Goal: Task Accomplishment & Management: Use online tool/utility

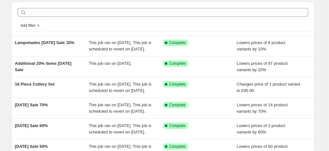
scroll to position [23, 0]
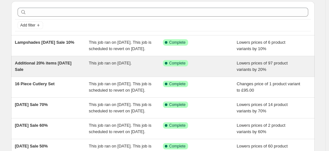
click at [29, 69] on span "Additional 20% items [DATE] Sale" at bounding box center [43, 66] width 56 height 11
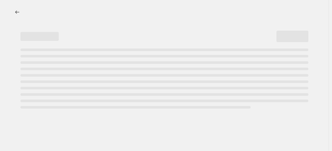
select select "percentage"
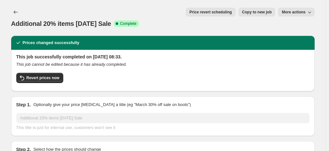
click at [291, 9] on button "More actions" at bounding box center [296, 12] width 36 height 9
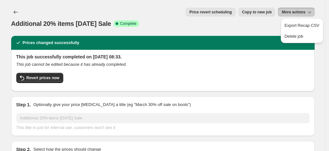
click at [291, 9] on button "More actions" at bounding box center [296, 12] width 36 height 9
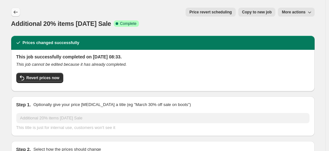
click at [18, 14] on icon "Price change jobs" at bounding box center [15, 12] width 6 height 6
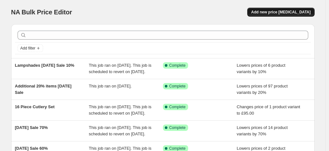
click at [277, 11] on span "Add new price [MEDICAL_DATA]" at bounding box center [280, 12] width 59 height 5
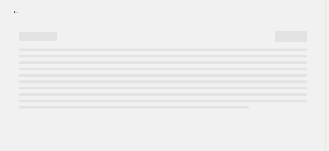
select select "percentage"
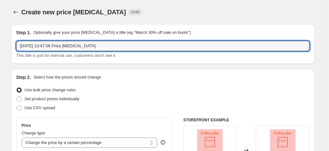
drag, startPoint x: 110, startPoint y: 46, endPoint x: -1, endPoint y: 39, distance: 111.6
click at [0, 39] on html "Home Settings Plans Skip to content Create new price [MEDICAL_DATA]. This page …" at bounding box center [164, 75] width 329 height 151
click at [27, 47] on input "Additonal 10" at bounding box center [162, 46] width 293 height 10
click at [51, 48] on input "Additional 10" at bounding box center [162, 46] width 293 height 10
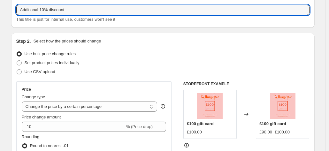
scroll to position [37, 0]
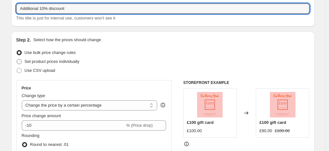
type input "Additional 10% discount"
click at [21, 62] on span at bounding box center [19, 61] width 5 height 5
click at [17, 59] on input "Set product prices individually" at bounding box center [17, 59] width 0 height 0
radio input "true"
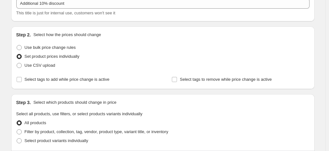
scroll to position [43, 0]
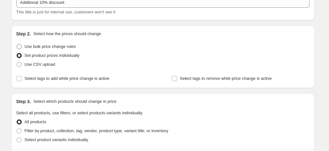
click at [21, 44] on span at bounding box center [19, 46] width 5 height 5
click at [17, 44] on input "Use bulk price change rules" at bounding box center [17, 44] width 0 height 0
radio input "true"
select select "percentage"
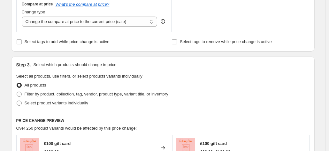
scroll to position [242, 0]
click at [22, 93] on span at bounding box center [19, 93] width 5 height 5
click at [17, 92] on input "Filter by product, collection, tag, vendor, product type, variant title, or inv…" at bounding box center [17, 91] width 0 height 0
radio input "true"
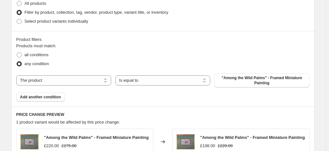
scroll to position [325, 0]
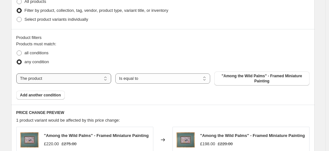
click at [83, 81] on select "The product The product's collection The product's tag The product's vendor The…" at bounding box center [63, 78] width 95 height 10
select select "collection"
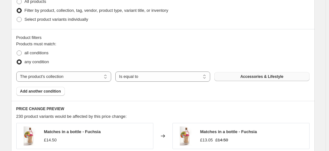
click at [257, 77] on span "Accessories & Lifestyle" at bounding box center [261, 76] width 43 height 5
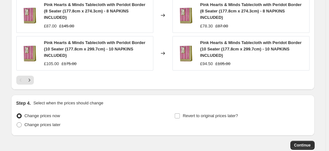
scroll to position [563, 0]
click at [33, 77] on icon "Next" at bounding box center [29, 80] width 6 height 6
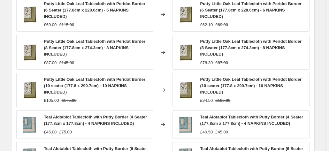
scroll to position [450, 0]
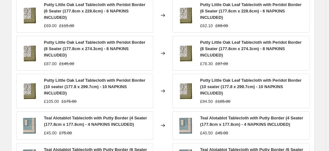
click at [112, 43] on span "Putty Little Oak Leaf Tablecloth with Peridot Border (8 Seater (177.8cm x 274.3…" at bounding box center [94, 49] width 101 height 18
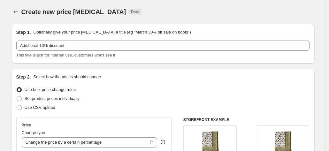
scroll to position [0, 0]
click at [19, 12] on icon "Price change jobs" at bounding box center [15, 12] width 6 height 6
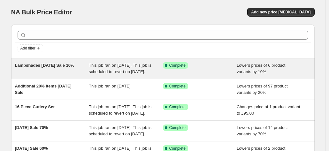
click at [33, 67] on span "Lampshades [DATE] Sale 10%" at bounding box center [44, 65] width 59 height 5
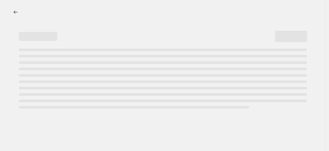
select select "percentage"
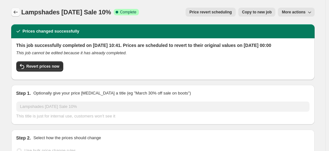
click at [16, 9] on button "Price change jobs" at bounding box center [15, 12] width 9 height 9
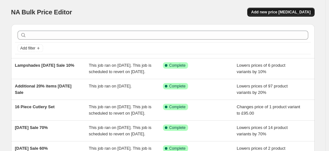
click at [272, 13] on span "Add new price [MEDICAL_DATA]" at bounding box center [280, 12] width 59 height 5
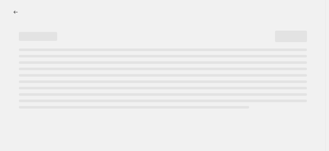
select select "percentage"
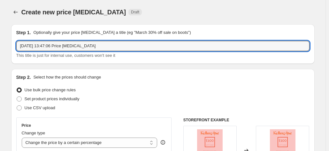
drag, startPoint x: 86, startPoint y: 47, endPoint x: -14, endPoint y: 44, distance: 100.2
click at [0, 44] on html "Home Settings Plans Skip to content Create new price [MEDICAL_DATA]. This page …" at bounding box center [164, 75] width 329 height 151
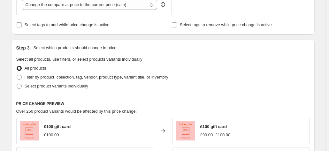
scroll to position [259, 0]
type input "Additional 10% discount table linen"
click at [22, 78] on span at bounding box center [19, 76] width 5 height 5
click at [17, 75] on input "Filter by product, collection, tag, vendor, product type, variant title, or inv…" at bounding box center [17, 74] width 0 height 0
radio input "true"
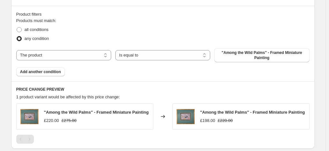
scroll to position [353, 0]
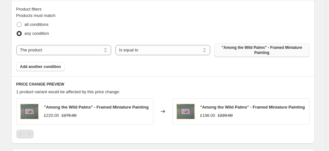
click at [265, 43] on button ""Among the Wild Palms" - Framed Miniature Painting" at bounding box center [261, 50] width 95 height 14
click at [93, 48] on select "The product The product's collection The product's tag The product's vendor The…" at bounding box center [63, 50] width 95 height 10
select select "collection"
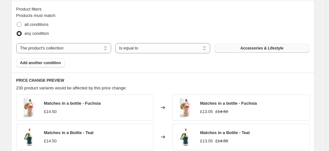
click at [252, 48] on span "Accessories & Lifestyle" at bounding box center [261, 48] width 43 height 5
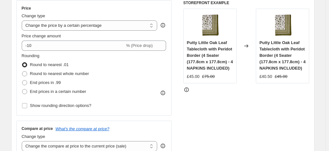
scroll to position [116, 0]
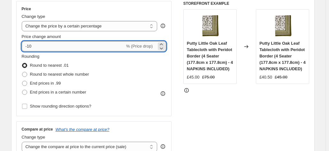
click at [48, 47] on input "-10" at bounding box center [73, 46] width 103 height 10
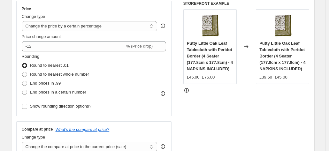
click at [127, 73] on div "Rounding Round to nearest .01 Round to nearest whole number End prices in .99 E…" at bounding box center [94, 74] width 145 height 43
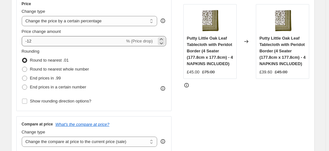
scroll to position [117, 0]
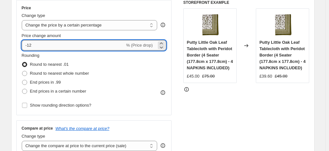
click at [42, 45] on input "-12" at bounding box center [73, 45] width 103 height 10
type input "-1"
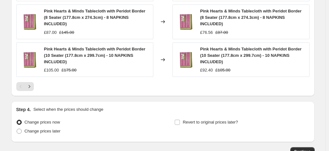
scroll to position [593, 0]
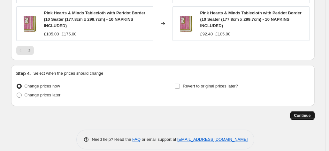
type input "-16.67"
click at [295, 111] on button "Continue" at bounding box center [302, 115] width 24 height 9
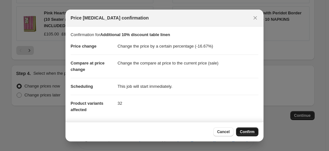
click at [246, 131] on span "Confirm" at bounding box center [247, 131] width 15 height 5
type input "Additional 10% discount table linen"
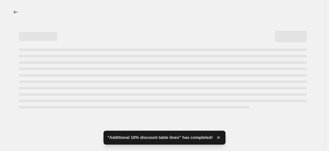
select select "percentage"
select select "collection"
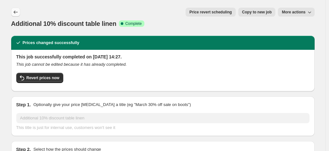
click at [19, 12] on icon "Price change jobs" at bounding box center [15, 12] width 6 height 6
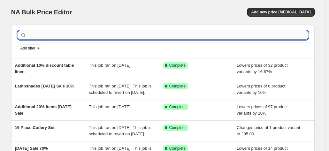
click at [58, 37] on input "text" at bounding box center [168, 35] width 280 height 9
type input "Additional 10"
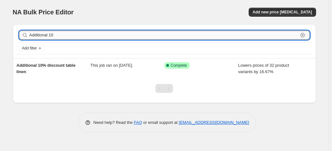
click at [66, 35] on input "Additional 10" at bounding box center [163, 35] width 269 height 9
type input "Additional 10% discount lampshades"
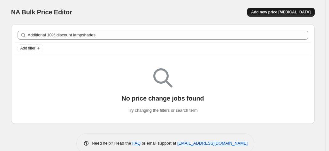
click at [296, 10] on button "Add new price [MEDICAL_DATA]" at bounding box center [280, 12] width 67 height 9
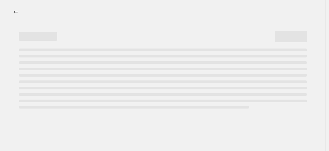
select select "percentage"
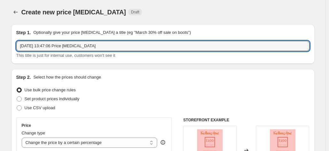
drag, startPoint x: 108, startPoint y: 47, endPoint x: -17, endPoint y: 40, distance: 125.3
click at [0, 40] on html "Home Settings Plans Skip to content Create new price [MEDICAL_DATA]. This page …" at bounding box center [164, 75] width 329 height 151
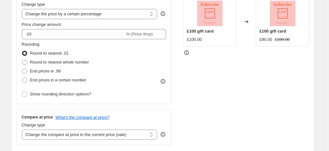
scroll to position [128, 0]
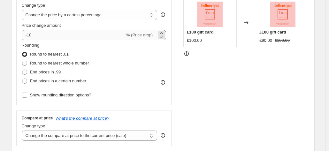
type input "Additional 10% lampshades"
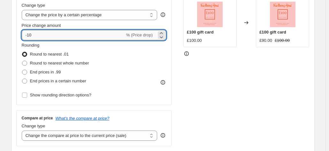
click at [41, 31] on input "-10" at bounding box center [73, 35] width 103 height 10
type input "-1"
type input "-16.67"
click at [243, 93] on div "STOREFRONT EXAMPLE £100 gift card £100.00 Changed to £100 gift card £90.00 £100…" at bounding box center [246, 68] width 126 height 156
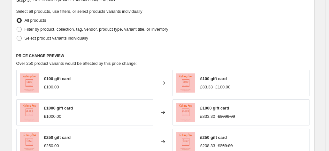
scroll to position [302, 0]
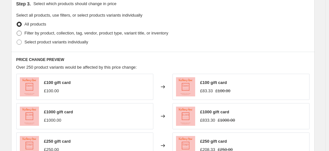
click at [22, 32] on span at bounding box center [19, 33] width 5 height 5
click at [17, 31] on input "Filter by product, collection, tag, vendor, product type, variant title, or inv…" at bounding box center [17, 31] width 0 height 0
radio input "true"
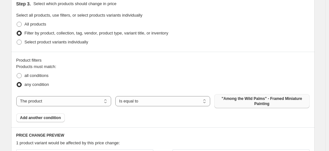
click at [222, 102] on span ""Among the Wild Palms" - Framed Miniature Painting" at bounding box center [261, 101] width 87 height 10
click at [55, 113] on button "Add another condition" at bounding box center [40, 117] width 48 height 9
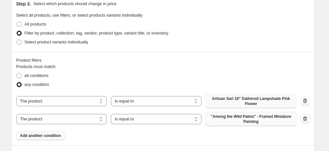
click at [234, 118] on span ""Among the Wild Palms" - Framed Miniature Painting" at bounding box center [250, 119] width 83 height 10
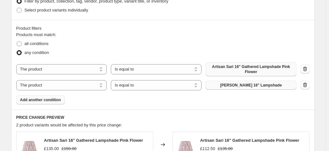
scroll to position [366, 0]
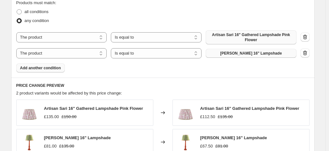
click at [43, 67] on span "Add another condition" at bounding box center [40, 67] width 41 height 5
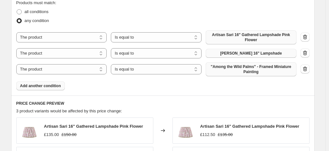
click at [226, 72] on span ""Among the Wild Palms" - Framed Miniature Painting" at bounding box center [250, 69] width 83 height 10
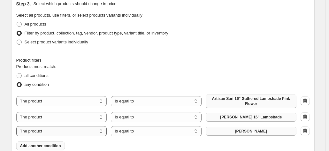
scroll to position [398, 0]
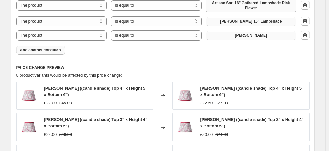
click at [40, 49] on span "Add another condition" at bounding box center [40, 50] width 41 height 5
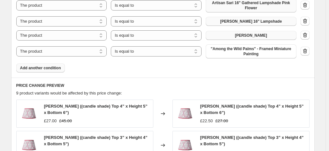
click at [239, 50] on span ""Among the Wild Palms" - Framed Miniature Painting" at bounding box center [250, 51] width 83 height 10
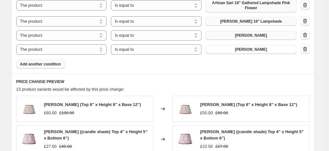
click at [54, 67] on button "Add another condition" at bounding box center [40, 64] width 48 height 9
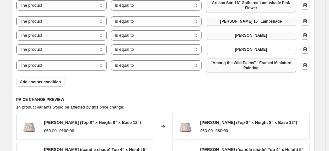
click at [224, 62] on span ""Among the Wild Palms" - Framed Miniature Painting" at bounding box center [250, 65] width 83 height 10
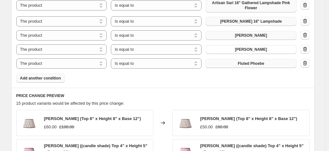
click at [49, 78] on span "Add another condition" at bounding box center [40, 78] width 41 height 5
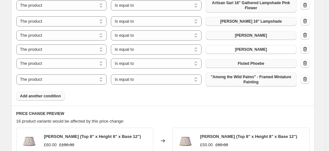
click at [249, 83] on span ""Among the Wild Palms" - Framed Miniature Painting" at bounding box center [250, 79] width 83 height 10
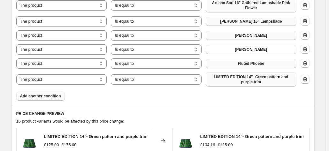
click at [36, 99] on button "Add another condition" at bounding box center [40, 96] width 48 height 9
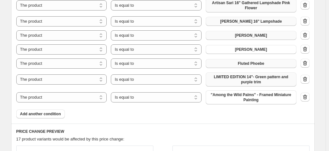
click at [229, 101] on span ""Among the Wild Palms" - Framed Miniature Painting" at bounding box center [250, 97] width 83 height 10
click at [36, 115] on span "Add another condition" at bounding box center [40, 113] width 41 height 5
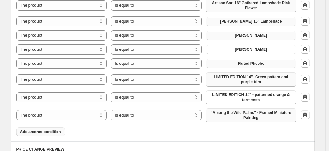
click at [223, 116] on span ""Among the Wild Palms" - Framed Miniature Painting" at bounding box center [250, 115] width 83 height 10
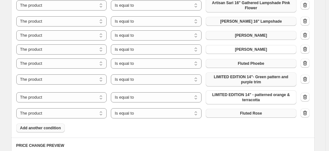
click at [44, 126] on span "Add another condition" at bounding box center [40, 127] width 41 height 5
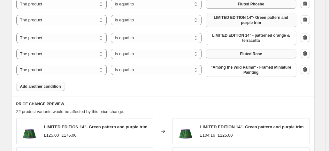
scroll to position [462, 0]
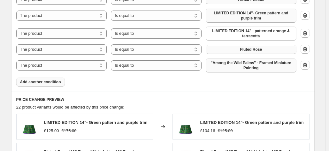
click at [243, 66] on span ""Among the Wild Palms" - Framed Miniature Painting" at bounding box center [250, 65] width 83 height 10
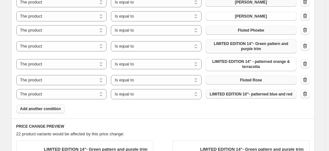
scroll to position [430, 0]
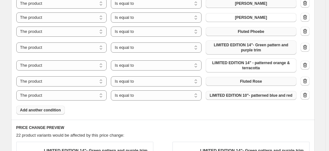
click at [28, 110] on span "Add another condition" at bounding box center [40, 110] width 41 height 5
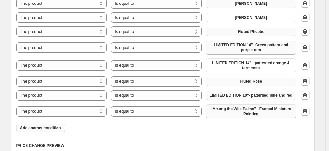
click at [234, 111] on span ""Among the Wild Palms" - Framed Miniature Painting" at bounding box center [250, 111] width 83 height 10
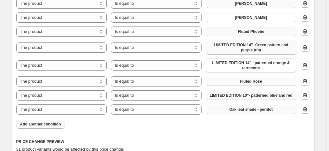
click at [28, 124] on span "Add another condition" at bounding box center [40, 124] width 41 height 5
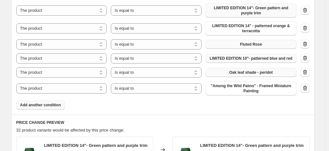
scroll to position [494, 0]
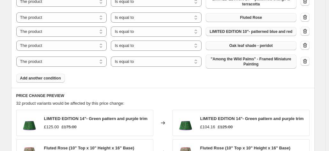
click at [238, 62] on span ""Among the Wild Palms" - Framed Miniature Painting" at bounding box center [250, 61] width 83 height 10
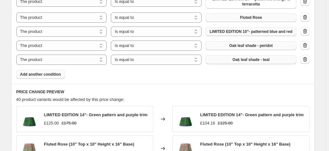
click at [46, 74] on span "Add another condition" at bounding box center [40, 74] width 41 height 5
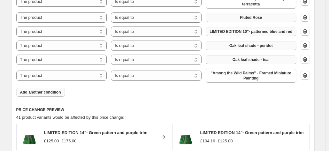
click at [26, 93] on span "Add another condition" at bounding box center [40, 92] width 41 height 5
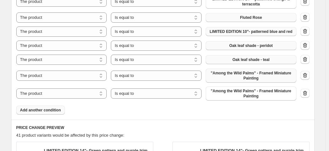
click at [230, 71] on span ""Among the Wild Palms" - Framed Miniature Painting" at bounding box center [250, 75] width 83 height 10
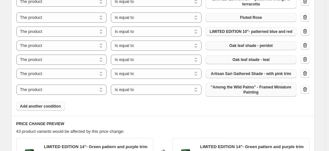
click at [242, 92] on span ""Among the Wild Palms" - Framed Miniature Painting" at bounding box center [250, 90] width 83 height 10
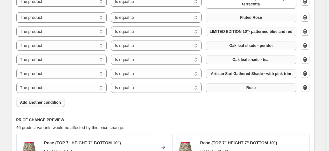
click at [48, 102] on span "Add another condition" at bounding box center [40, 102] width 41 height 5
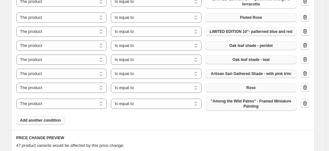
click at [230, 105] on span ""Among the Wild Palms" - Framed Miniature Painting" at bounding box center [250, 104] width 83 height 10
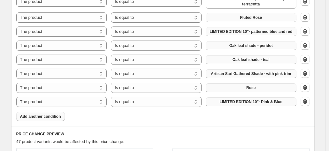
click at [48, 115] on span "Add another condition" at bounding box center [40, 116] width 41 height 5
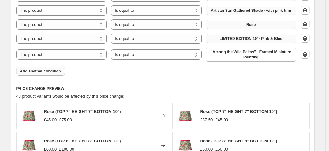
scroll to position [558, 0]
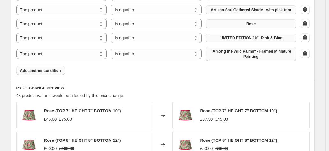
click at [225, 53] on span ""Among the Wild Palms" - Framed Miniature Painting" at bounding box center [250, 54] width 83 height 10
click at [50, 71] on span "Add another condition" at bounding box center [40, 70] width 41 height 5
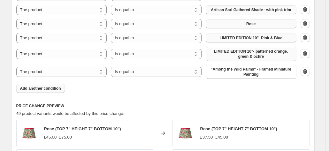
click at [226, 68] on span ""Among the Wild Palms" - Framed Miniature Painting" at bounding box center [250, 72] width 83 height 10
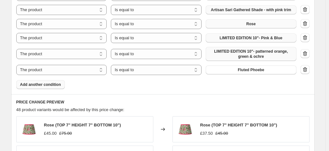
click at [51, 86] on span "Add another condition" at bounding box center [40, 84] width 41 height 5
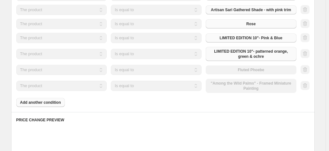
click at [233, 80] on button ""Among the Wild Palms" - Framed Miniature Painting" at bounding box center [250, 86] width 91 height 14
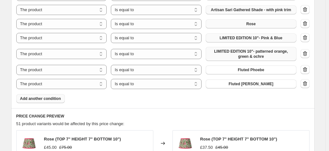
click at [38, 100] on span "Add another condition" at bounding box center [40, 98] width 41 height 5
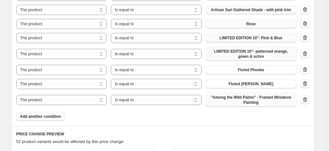
click at [245, 97] on span ""Among the Wild Palms" - Framed Miniature Painting" at bounding box center [250, 100] width 83 height 10
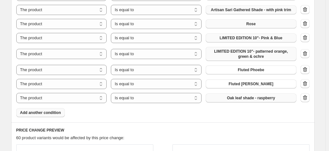
click at [47, 114] on span "Add another condition" at bounding box center [40, 112] width 41 height 5
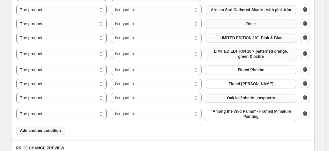
click at [230, 118] on span ""Among the Wild Palms" - Framed Miniature Painting" at bounding box center [250, 114] width 83 height 10
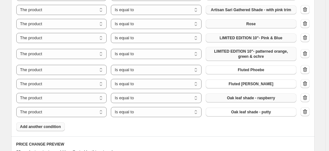
click at [40, 129] on span "Add another condition" at bounding box center [40, 126] width 41 height 5
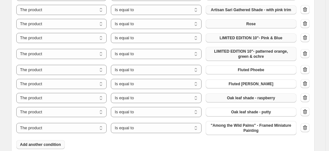
click at [223, 126] on span ""Among the Wild Palms" - Framed Miniature Painting" at bounding box center [250, 128] width 83 height 10
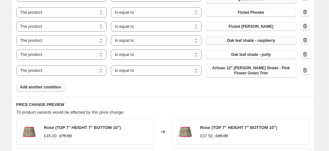
scroll to position [685, 0]
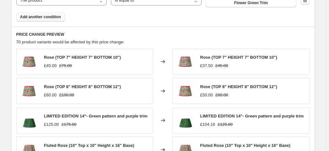
click at [36, 15] on span "Add another condition" at bounding box center [40, 16] width 41 height 5
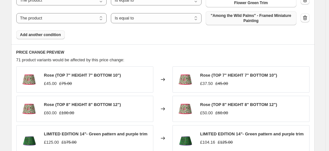
click at [236, 18] on span ""Among the Wild Palms" - Framed Miniature Painting" at bounding box center [250, 18] width 83 height 10
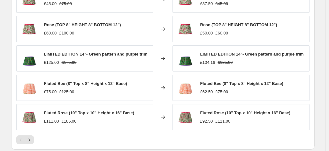
scroll to position [634, 0]
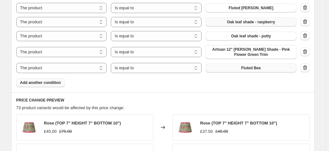
click at [52, 81] on span "Add another condition" at bounding box center [40, 82] width 41 height 5
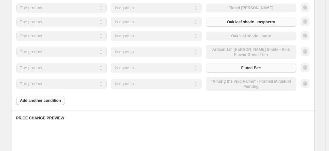
click at [246, 85] on div "The product The product's collection The product's tag The product's vendor The…" at bounding box center [156, 84] width 280 height 14
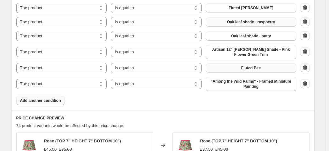
click at [246, 85] on span ""Among the Wild Palms" - Framed Miniature Painting" at bounding box center [250, 84] width 83 height 10
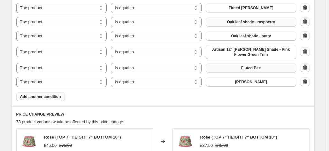
click at [57, 98] on span "Add another condition" at bounding box center [40, 96] width 41 height 5
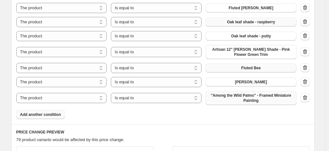
click at [232, 93] on span ""Among the Wild Palms" - Framed Miniature Painting" at bounding box center [250, 98] width 83 height 10
click at [228, 99] on span ""Among the Wild Palms" - Framed Miniature Painting" at bounding box center [250, 98] width 83 height 10
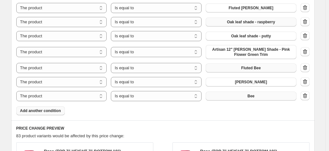
click at [40, 111] on span "Add another condition" at bounding box center [40, 110] width 41 height 5
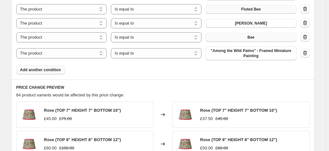
scroll to position [697, 0]
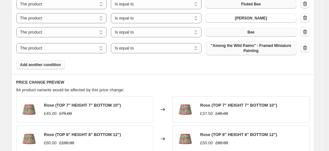
click at [230, 52] on span ""Among the Wild Palms" - Framed Miniature Painting" at bounding box center [250, 48] width 83 height 10
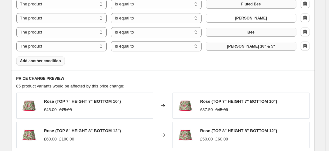
click at [34, 60] on span "Add another condition" at bounding box center [40, 60] width 41 height 5
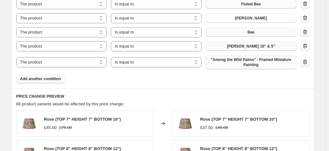
click at [231, 62] on span ""Among the Wild Palms" - Framed Miniature Painting" at bounding box center [250, 62] width 83 height 10
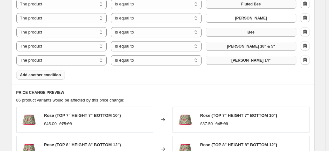
click at [47, 76] on span "Add another condition" at bounding box center [40, 74] width 41 height 5
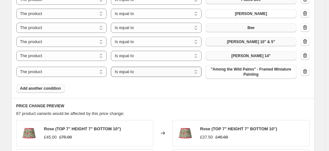
scroll to position [729, 0]
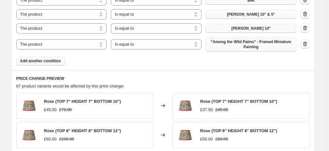
click at [235, 44] on span ""Among the Wild Palms" - Framed Miniature Painting" at bounding box center [250, 44] width 83 height 10
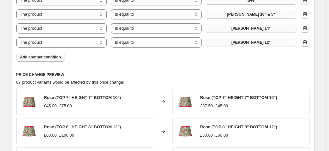
click at [30, 54] on button "Add another condition" at bounding box center [40, 57] width 48 height 9
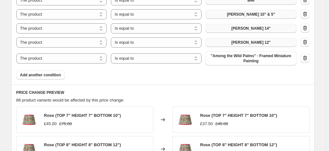
click at [231, 56] on span ""Among the Wild Palms" - Framed Miniature Painting" at bounding box center [250, 58] width 83 height 10
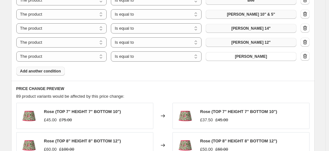
click at [45, 69] on span "Add another condition" at bounding box center [40, 71] width 41 height 5
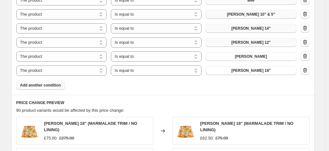
click at [41, 87] on button "Add another condition" at bounding box center [40, 85] width 48 height 9
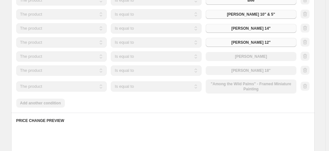
click at [243, 88] on div "The product The product's collection The product's tag The product's vendor The…" at bounding box center [156, 86] width 280 height 14
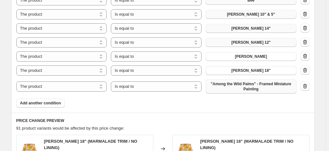
click at [242, 87] on span ""Among the Wild Palms" - Framed Miniature Painting" at bounding box center [250, 86] width 83 height 10
click at [240, 86] on span ""Among the Wild Palms" - Framed Miniature Painting" at bounding box center [250, 86] width 83 height 10
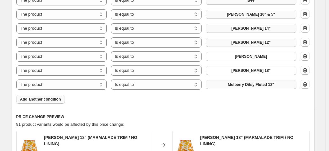
click at [42, 100] on span "Add another condition" at bounding box center [40, 99] width 41 height 5
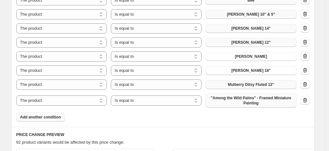
click at [228, 99] on span ""Among the Wild Palms" - Framed Miniature Painting" at bounding box center [250, 100] width 83 height 10
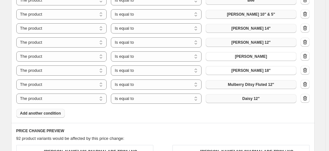
click at [39, 116] on button "Add another condition" at bounding box center [40, 113] width 48 height 9
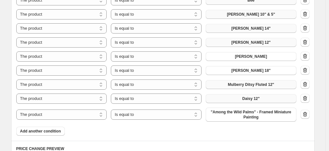
click at [232, 114] on span ""Among the Wild Palms" - Framed Miniature Painting" at bounding box center [250, 114] width 83 height 10
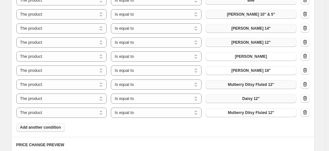
click at [46, 129] on span "Add another condition" at bounding box center [40, 127] width 41 height 5
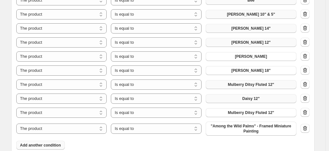
scroll to position [825, 0]
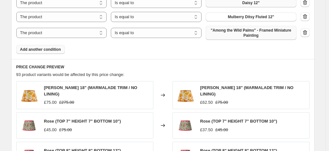
click at [233, 35] on span ""Among the Wild Palms" - Framed Miniature Painting" at bounding box center [250, 33] width 83 height 10
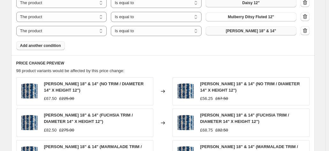
click at [35, 45] on span "Add another condition" at bounding box center [40, 45] width 41 height 5
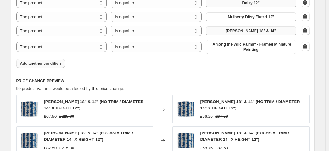
click at [242, 45] on span ""Among the Wild Palms" - Framed Miniature Painting" at bounding box center [250, 47] width 83 height 10
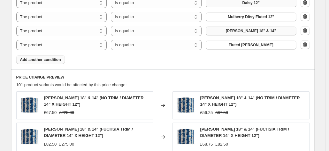
click at [40, 62] on button "Add another condition" at bounding box center [40, 59] width 48 height 9
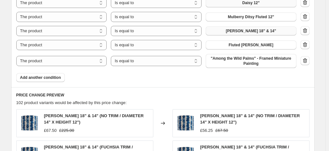
click at [239, 59] on span ""Among the Wild Palms" - Framed Miniature Painting" at bounding box center [250, 61] width 83 height 10
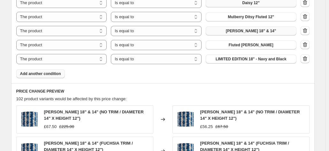
click at [52, 73] on span "Add another condition" at bounding box center [40, 73] width 41 height 5
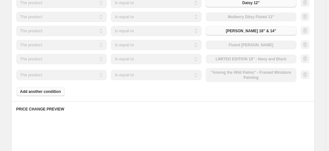
click at [239, 72] on div "The product The product's collection The product's tag The product's vendor The…" at bounding box center [156, 75] width 280 height 14
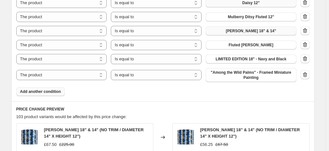
click at [239, 72] on span ""Among the Wild Palms" - Framed Miniature Painting" at bounding box center [250, 75] width 83 height 10
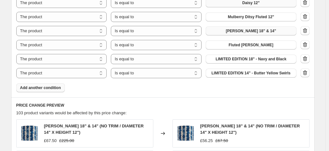
click at [32, 85] on span "Add another condition" at bounding box center [40, 87] width 41 height 5
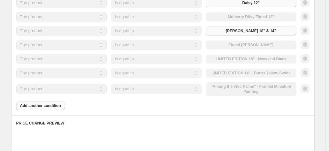
click at [244, 89] on div "The product The product's collection The product's tag The product's vendor The…" at bounding box center [156, 89] width 280 height 14
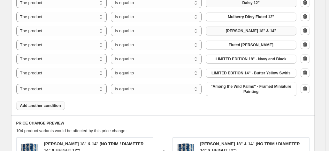
click at [244, 89] on span ""Among the Wild Palms" - Framed Miniature Painting" at bounding box center [250, 89] width 83 height 10
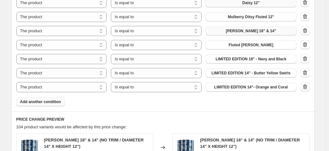
click at [38, 100] on span "Add another condition" at bounding box center [40, 101] width 41 height 5
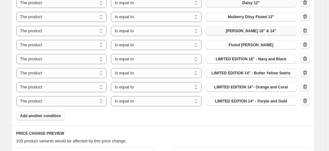
click at [33, 113] on span "Add another condition" at bounding box center [40, 115] width 41 height 5
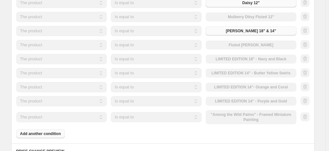
click at [237, 113] on div "The product The product's collection The product's tag The product's vendor The…" at bounding box center [156, 117] width 280 height 14
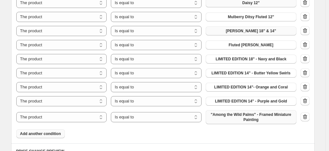
click at [237, 114] on span ""Among the Wild Palms" - Framed Miniature Painting" at bounding box center [250, 117] width 83 height 10
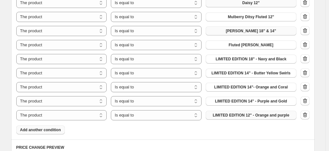
click at [29, 130] on span "Add another condition" at bounding box center [40, 129] width 41 height 5
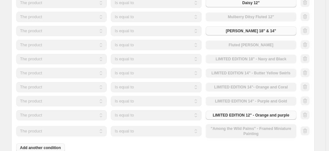
click at [223, 129] on div "The product The product's collection The product's tag The product's vendor The…" at bounding box center [156, 131] width 280 height 14
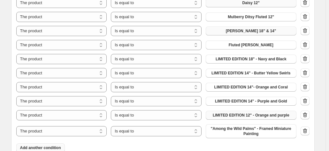
click at [223, 129] on span ""Among the Wild Palms" - Framed Miniature Painting" at bounding box center [250, 131] width 83 height 10
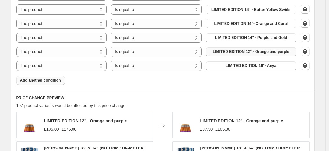
scroll to position [889, 0]
click at [46, 79] on span "Add another condition" at bounding box center [40, 80] width 41 height 5
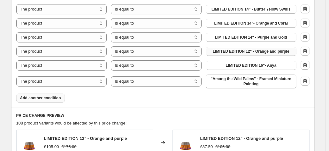
click at [239, 82] on span ""Among the Wild Palms" - Framed Miniature Painting" at bounding box center [250, 81] width 83 height 10
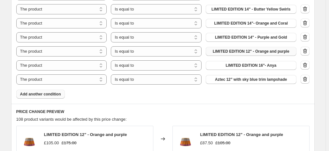
click at [28, 97] on button "Add another condition" at bounding box center [40, 94] width 48 height 9
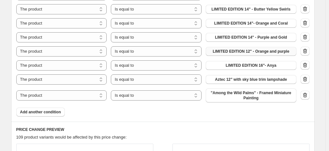
click at [231, 97] on span ""Among the Wild Palms" - Framed Miniature Painting" at bounding box center [250, 95] width 83 height 10
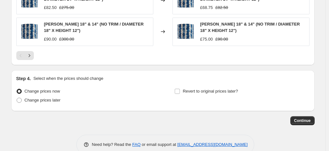
scroll to position [1146, 0]
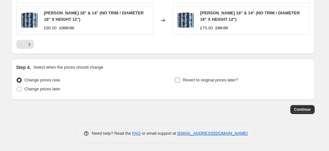
click at [180, 79] on input "Revert to original prices later?" at bounding box center [176, 80] width 5 height 5
checkbox input "true"
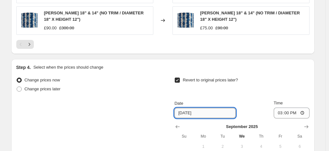
click at [204, 109] on input "[DATE]" at bounding box center [204, 113] width 61 height 10
click at [188, 111] on input "[DATE]" at bounding box center [204, 113] width 61 height 10
type input "[DATE]"
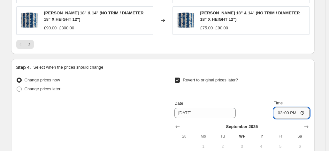
click at [292, 112] on input "15:00" at bounding box center [291, 113] width 36 height 11
type input "00:00"
click at [295, 40] on div at bounding box center [162, 44] width 293 height 9
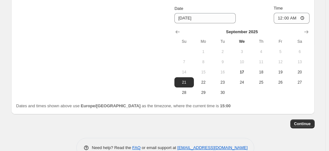
scroll to position [1241, 0]
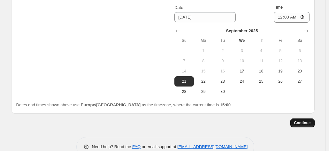
click at [301, 120] on span "Continue" at bounding box center [302, 122] width 17 height 5
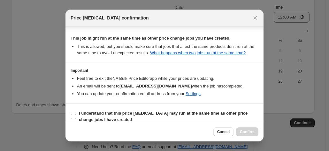
scroll to position [123, 0]
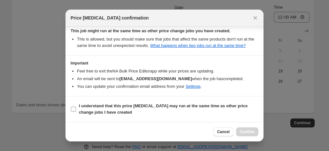
click at [71, 111] on input "I understand that this price [MEDICAL_DATA] may run at the same time as other p…" at bounding box center [73, 109] width 5 height 5
checkbox input "true"
click at [252, 130] on span "Confirm" at bounding box center [247, 131] width 15 height 5
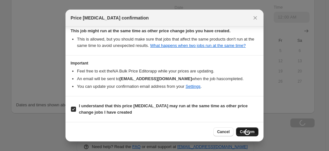
type input "Additional 10% lampshades"
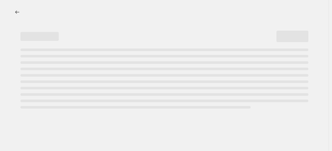
select select "percentage"
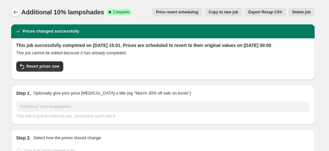
click at [15, 8] on button "Price change jobs" at bounding box center [15, 12] width 9 height 9
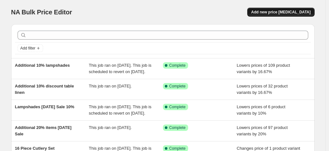
click at [270, 8] on button "Add new price [MEDICAL_DATA]" at bounding box center [280, 12] width 67 height 9
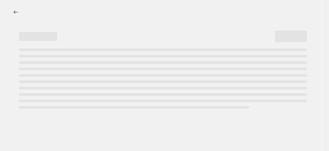
select select "percentage"
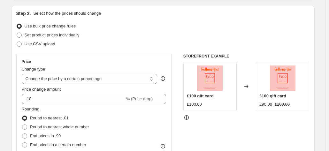
scroll to position [96, 0]
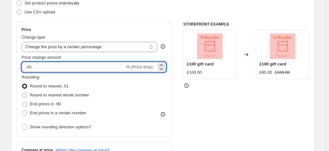
click at [52, 69] on input "-10" at bounding box center [73, 67] width 103 height 10
type input "-1"
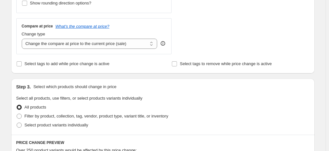
scroll to position [255, 0]
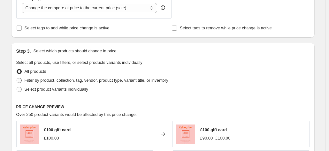
type input "-16.67"
click at [22, 82] on span at bounding box center [19, 80] width 5 height 5
click at [17, 78] on input "Filter by product, collection, tag, vendor, product type, variant title, or inv…" at bounding box center [17, 78] width 0 height 0
radio input "true"
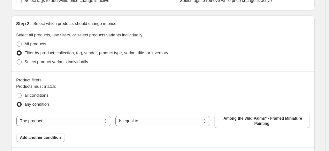
scroll to position [319, 0]
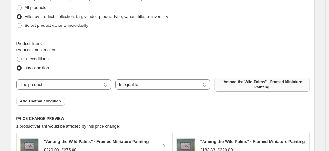
click at [245, 87] on span ""Among the Wild Palms" - Framed Miniature Painting" at bounding box center [261, 84] width 87 height 10
click at [29, 88] on select "The product The product's collection The product's tag The product's vendor The…" at bounding box center [63, 84] width 95 height 10
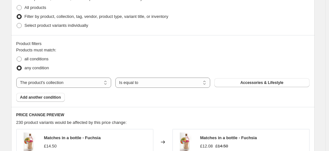
click at [248, 83] on span "Accessories & Lifestyle" at bounding box center [261, 82] width 43 height 5
click at [37, 83] on select "The product The product's collection The product's tag The product's vendor The…" at bounding box center [63, 83] width 95 height 10
select select "product"
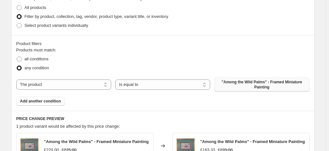
click at [247, 85] on span ""Among the Wild Palms" - Framed Miniature Painting" at bounding box center [261, 84] width 87 height 10
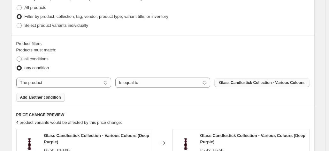
click at [30, 98] on span "Add another condition" at bounding box center [40, 97] width 41 height 5
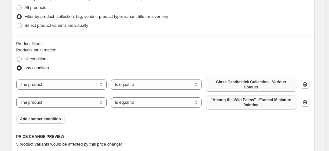
click at [234, 102] on span ""Among the Wild Palms" - Framed Miniature Painting" at bounding box center [250, 102] width 83 height 10
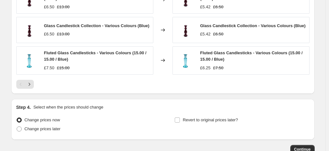
scroll to position [575, 0]
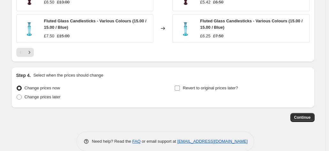
click at [182, 84] on label "Revert to original prices later?" at bounding box center [205, 88] width 63 height 9
click at [180, 85] on input "Revert to original prices later?" at bounding box center [176, 87] width 5 height 5
checkbox input "true"
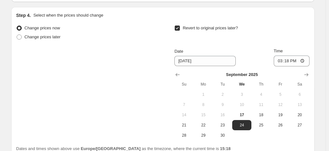
scroll to position [639, 0]
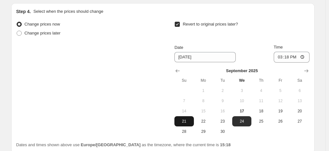
click at [186, 119] on span "21" at bounding box center [184, 121] width 14 height 5
type input "[DATE]"
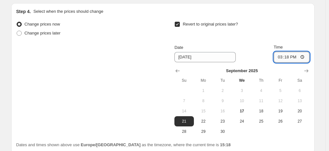
click at [290, 52] on input "15:18" at bounding box center [291, 57] width 36 height 11
click at [290, 52] on input "10:00" at bounding box center [291, 57] width 36 height 11
type input "00:00"
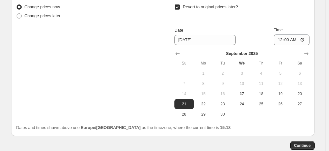
scroll to position [684, 0]
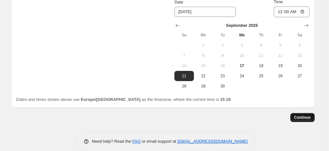
click at [305, 113] on button "Continue" at bounding box center [302, 117] width 24 height 9
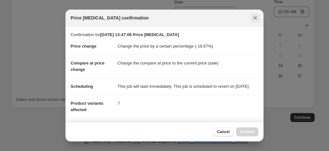
click at [255, 18] on icon "Close" at bounding box center [255, 18] width 4 height 4
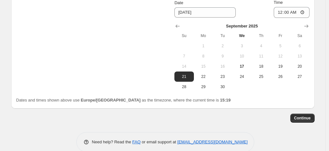
scroll to position [684, 0]
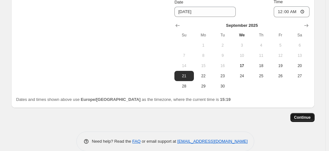
click at [308, 115] on span "Continue" at bounding box center [302, 117] width 17 height 5
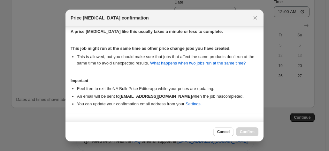
scroll to position [123, 0]
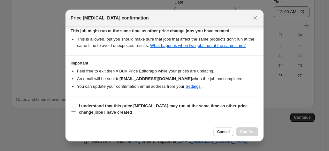
click at [73, 109] on input "I understand that this price [MEDICAL_DATA] may run at the same time as other p…" at bounding box center [73, 109] width 5 height 5
checkbox input "true"
click at [241, 132] on span "Confirm" at bounding box center [247, 131] width 15 height 5
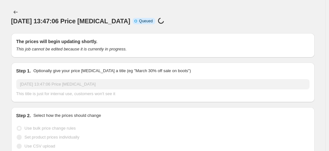
scroll to position [684, 0]
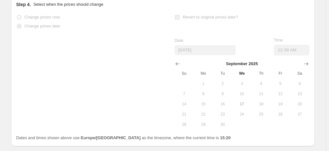
select select "percentage"
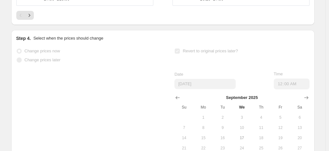
scroll to position [0, 0]
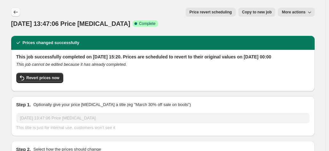
click at [18, 16] on button "Price change jobs" at bounding box center [15, 12] width 9 height 9
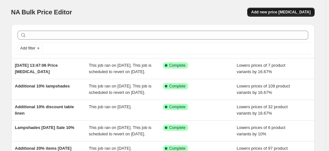
click at [276, 10] on button "Add new price [MEDICAL_DATA]" at bounding box center [280, 12] width 67 height 9
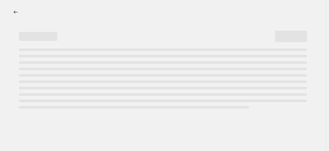
select select "percentage"
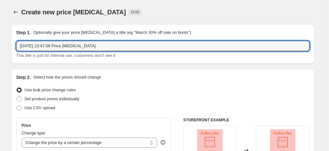
drag, startPoint x: 108, startPoint y: 44, endPoint x: -10, endPoint y: 42, distance: 118.4
click at [0, 42] on html "Home Settings Plans Skip to content Create new price [MEDICAL_DATA]. This page …" at bounding box center [164, 75] width 329 height 151
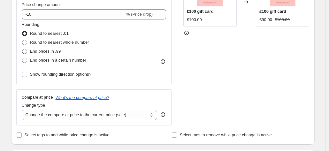
scroll to position [96, 0]
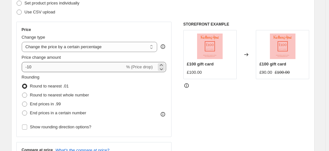
type input "10% off Headboards"
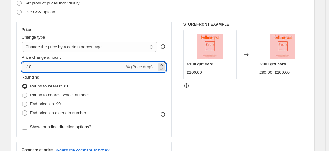
click at [42, 68] on input "-10" at bounding box center [73, 67] width 103 height 10
type input "-1"
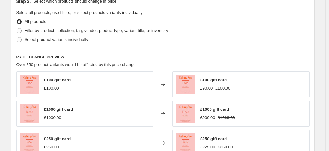
scroll to position [319, 0]
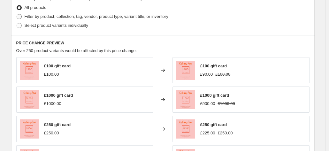
type input "-16.67"
click at [22, 16] on span at bounding box center [19, 16] width 5 height 5
click at [17, 14] on input "Filter by product, collection, tag, vendor, product type, variant title, or inv…" at bounding box center [17, 14] width 0 height 0
radio input "true"
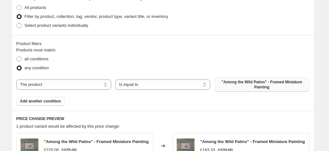
click at [249, 86] on span ""Among the Wild Palms" - Framed Miniature Painting" at bounding box center [261, 84] width 87 height 10
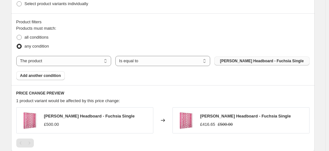
scroll to position [351, 0]
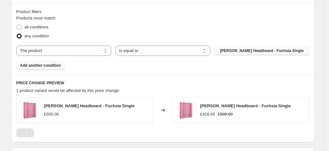
click at [35, 64] on span "Add another condition" at bounding box center [40, 65] width 41 height 5
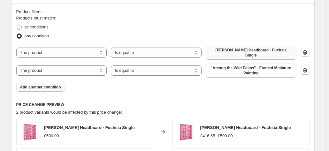
click at [234, 65] on span ""Among the Wild Palms" - Framed Miniature Painting" at bounding box center [250, 70] width 83 height 10
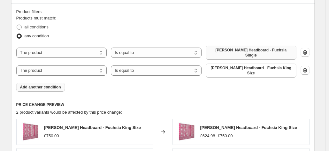
click at [31, 85] on span "Add another condition" at bounding box center [40, 87] width 41 height 5
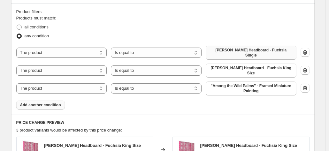
click at [39, 102] on span "Add another condition" at bounding box center [40, 104] width 41 height 5
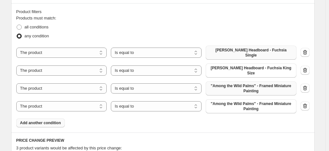
click at [229, 83] on span ""Among the Wild Palms" - Framed Miniature Painting" at bounding box center [250, 88] width 83 height 10
click at [39, 120] on span "Add another condition" at bounding box center [40, 122] width 41 height 5
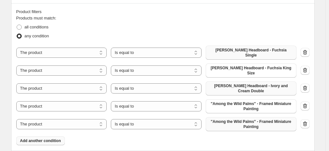
click at [216, 119] on span ""Among the Wild Palms" - Framed Miniature Painting" at bounding box center [250, 124] width 83 height 10
click at [305, 103] on icon "button" at bounding box center [304, 106] width 6 height 6
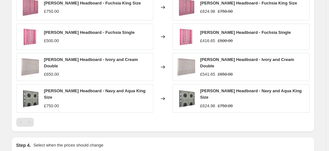
scroll to position [570, 0]
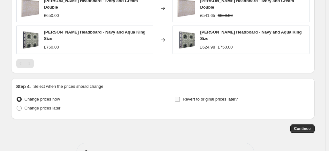
click at [179, 97] on input "Revert to original prices later?" at bounding box center [176, 99] width 5 height 5
checkbox input "true"
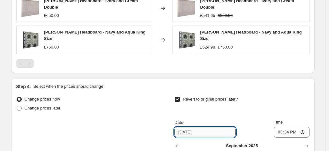
click at [187, 127] on input "[DATE]" at bounding box center [204, 132] width 61 height 10
type input "[DATE]"
click at [251, 95] on div "Revert to original prices later?" at bounding box center [241, 104] width 135 height 19
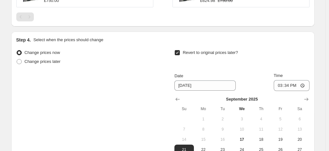
scroll to position [634, 0]
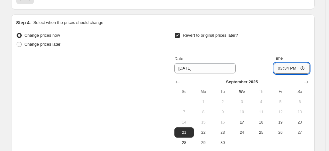
click at [292, 63] on input "15:34" at bounding box center [291, 68] width 36 height 11
type input "00:00"
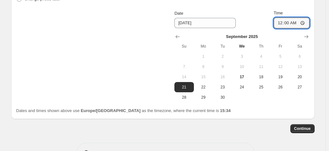
scroll to position [679, 0]
click at [296, 124] on button "Continue" at bounding box center [302, 128] width 24 height 9
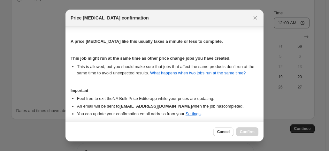
scroll to position [123, 0]
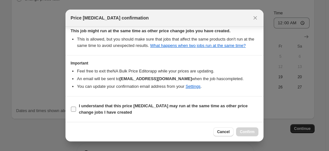
click at [70, 108] on span ":r11e:" at bounding box center [73, 109] width 6 height 6
click at [71, 108] on input "I understand that this price [MEDICAL_DATA] may run at the same time as other p…" at bounding box center [73, 109] width 5 height 5
checkbox input "true"
click at [249, 130] on span "Confirm" at bounding box center [247, 131] width 15 height 5
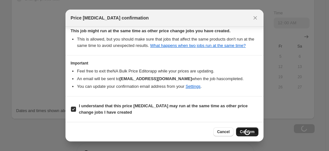
scroll to position [679, 0]
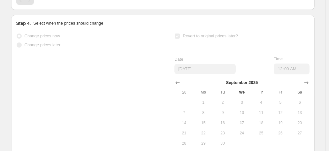
select select "percentage"
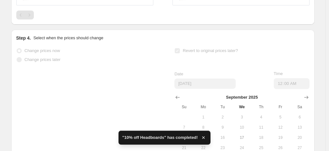
scroll to position [0, 0]
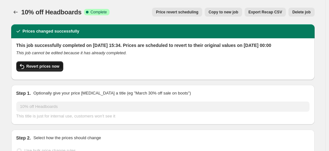
click at [40, 69] on span "Revert prices now" at bounding box center [42, 66] width 33 height 5
checkbox input "false"
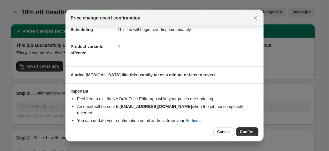
scroll to position [26, 0]
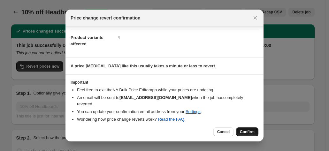
click at [246, 132] on span "Confirm" at bounding box center [247, 131] width 15 height 5
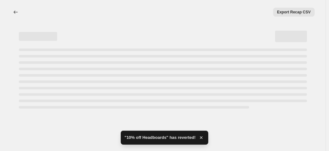
select select "percentage"
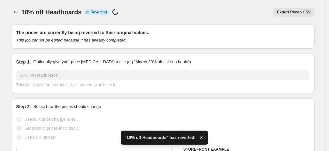
checkbox input "true"
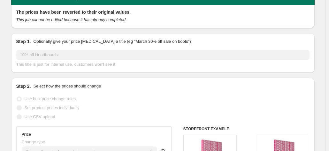
scroll to position [0, 0]
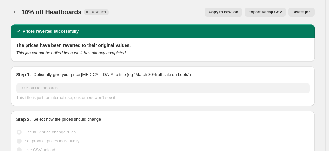
click at [228, 12] on span "Copy to new job" at bounding box center [223, 12] width 30 height 5
select select "percentage"
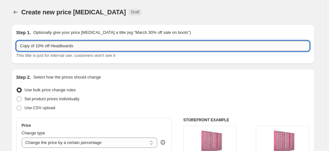
click at [84, 47] on input "Copy of 10% off Headboards" at bounding box center [162, 46] width 293 height 10
type input "Copy of 10% off Headboards Final"
click at [113, 104] on div "Use CSV upload" at bounding box center [162, 107] width 293 height 9
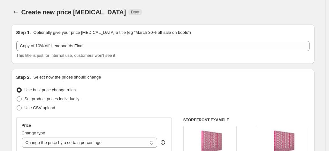
scroll to position [96, 0]
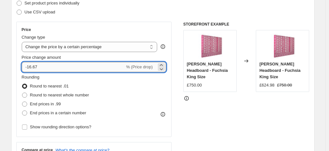
click at [66, 69] on input "-16.67" at bounding box center [73, 67] width 103 height 10
type input "-10"
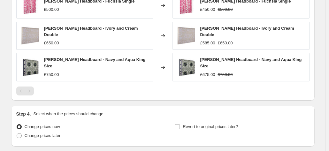
scroll to position [570, 0]
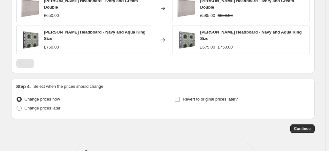
click at [180, 97] on input "Revert to original prices later?" at bounding box center [176, 99] width 5 height 5
checkbox input "true"
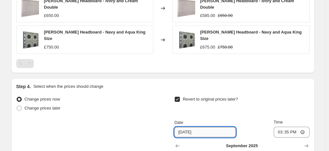
click at [187, 127] on input "[DATE]" at bounding box center [204, 132] width 61 height 10
type input "[DATE]"
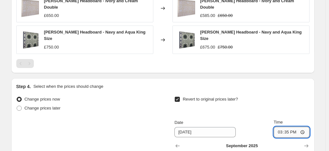
click at [289, 127] on input "15:35" at bounding box center [291, 132] width 36 height 11
type input "00:00"
click at [294, 83] on div "Step 4. Select when the prices should change Change prices now Change prices la…" at bounding box center [162, 153] width 293 height 140
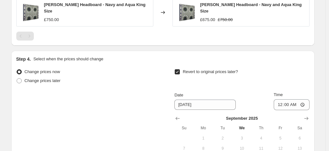
scroll to position [679, 0]
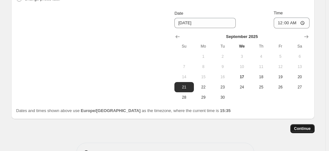
click at [308, 126] on span "Continue" at bounding box center [302, 128] width 17 height 5
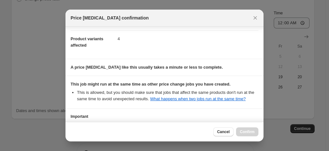
scroll to position [123, 0]
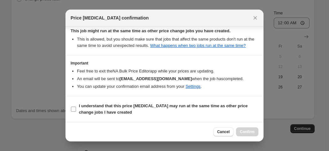
click at [74, 110] on input "I understand that this price [MEDICAL_DATA] may run at the same time as other p…" at bounding box center [73, 109] width 5 height 5
checkbox input "true"
click at [241, 129] on button "Confirm" at bounding box center [247, 131] width 22 height 9
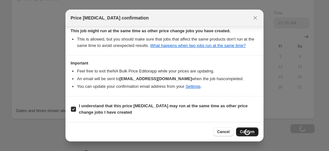
type input "Copy of 10% off Headboards Final"
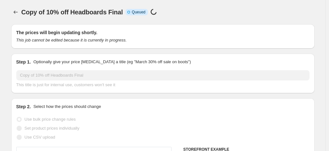
scroll to position [679, 0]
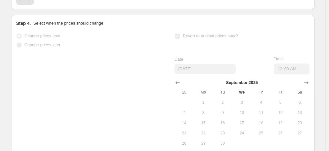
select select "percentage"
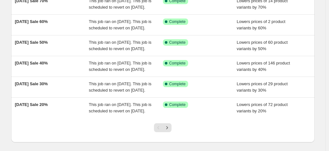
scroll to position [152, 0]
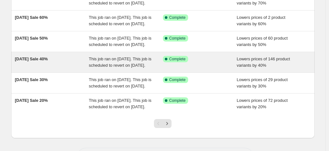
click at [43, 61] on span "[DATE] Sale 40%" at bounding box center [31, 58] width 33 height 5
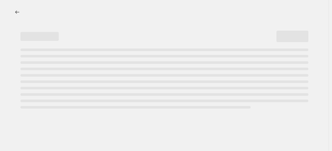
select select "percentage"
select select "collection"
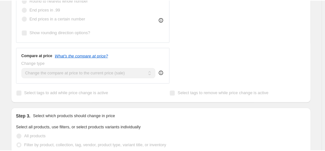
scroll to position [239, 0]
